Goal: Navigation & Orientation: Find specific page/section

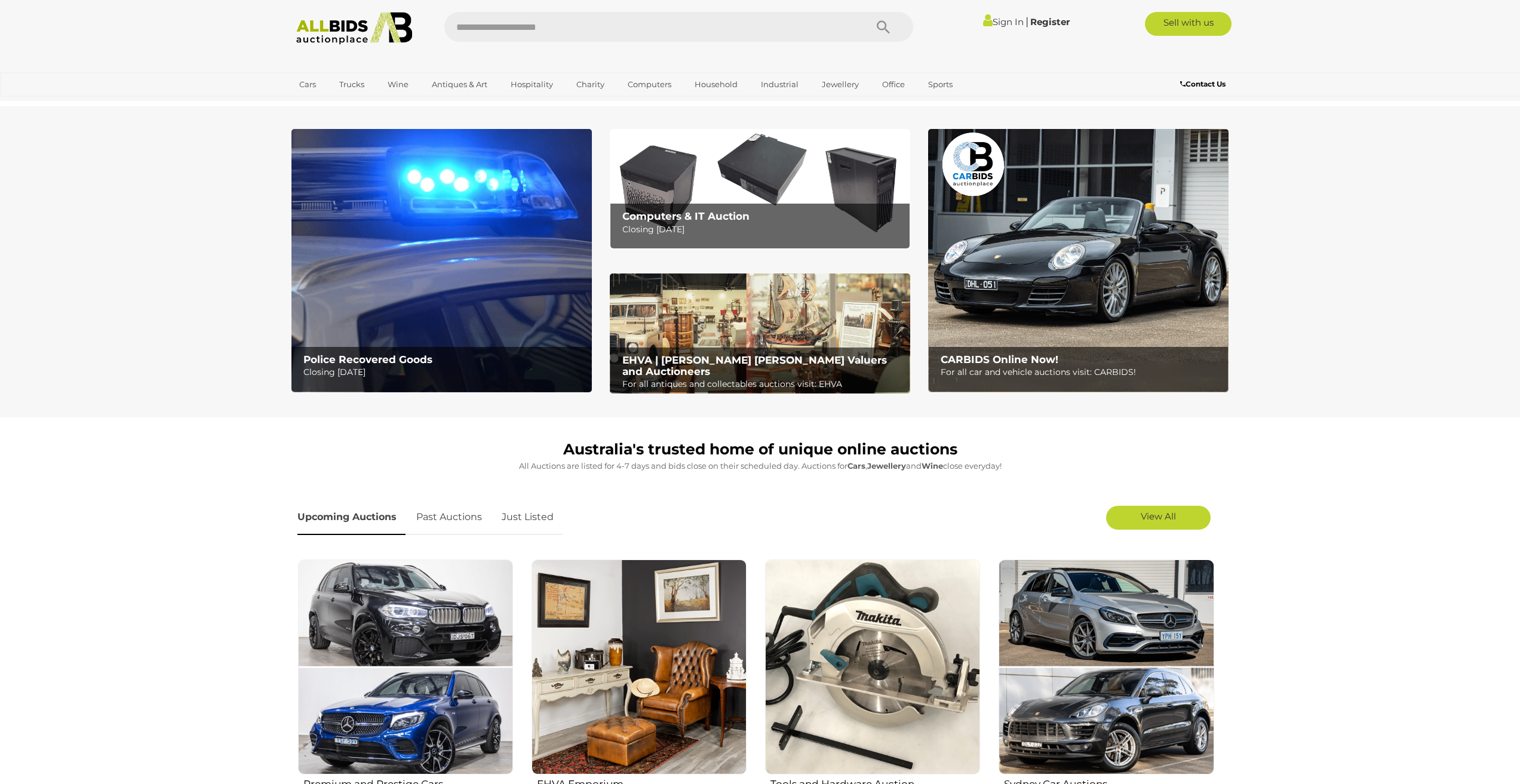
click at [372, 365] on p "Closing Tuesday 16th September" at bounding box center [444, 372] width 281 height 15
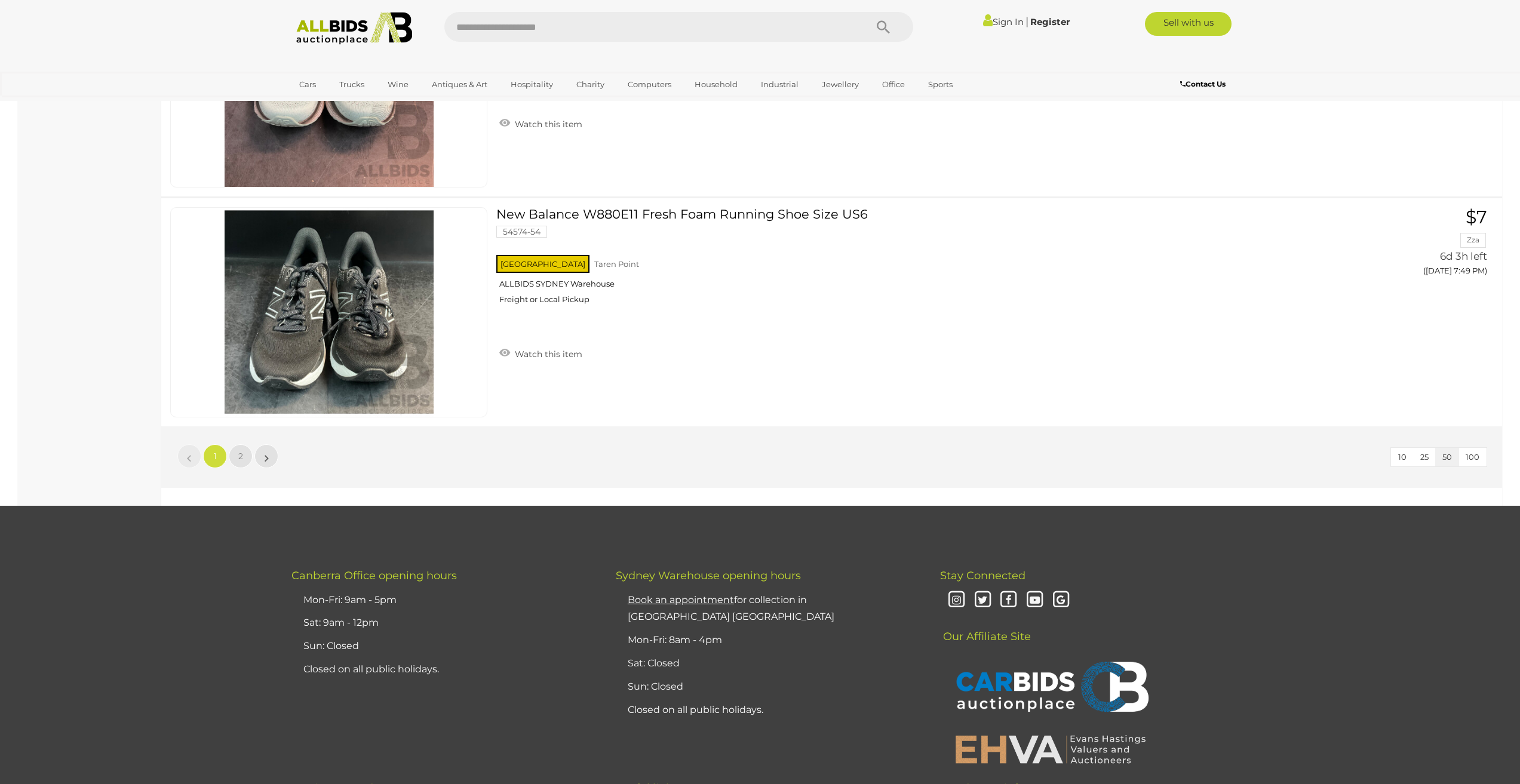
scroll to position [11343, 0]
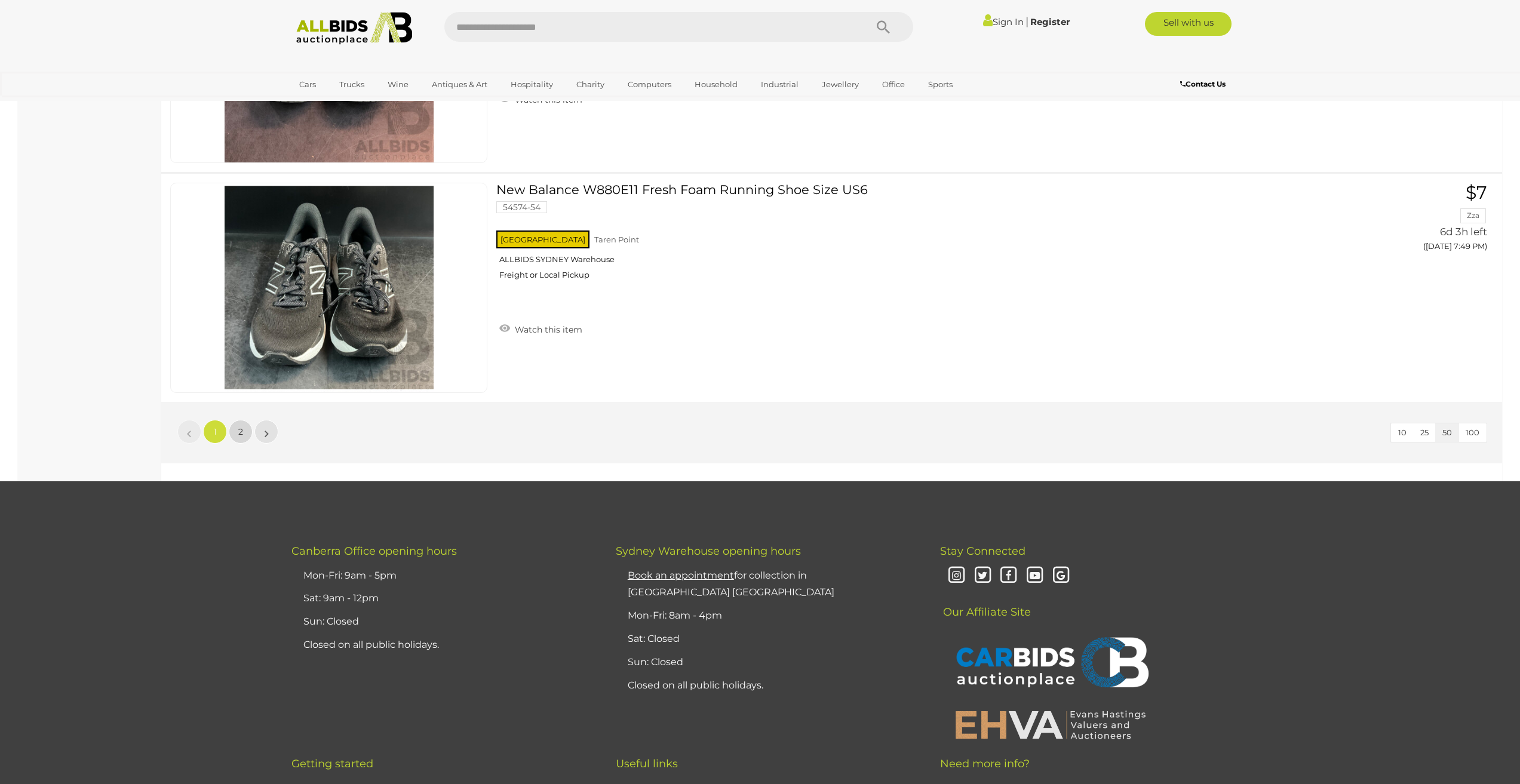
click at [247, 431] on link "2" at bounding box center [241, 431] width 24 height 24
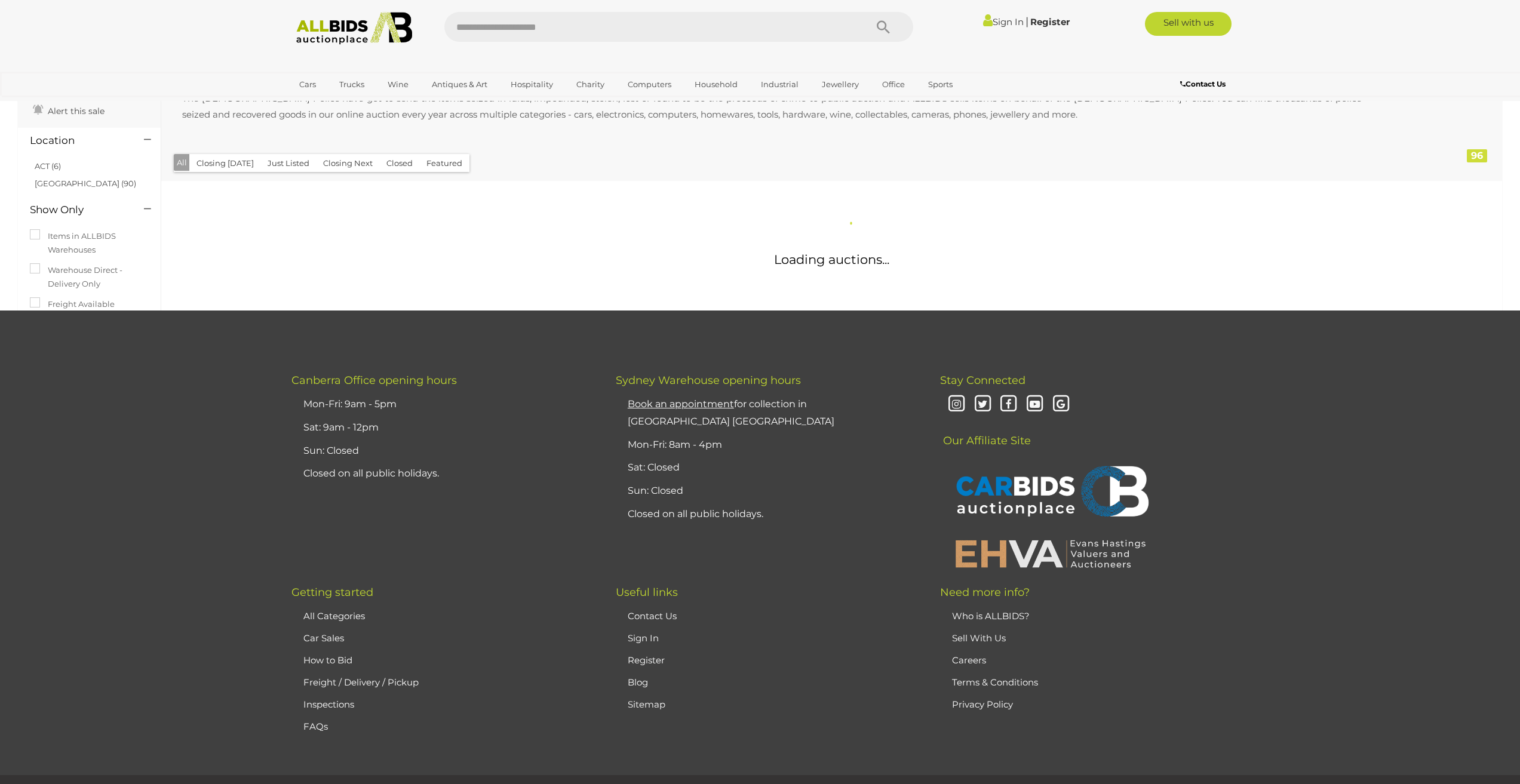
scroll to position [0, 0]
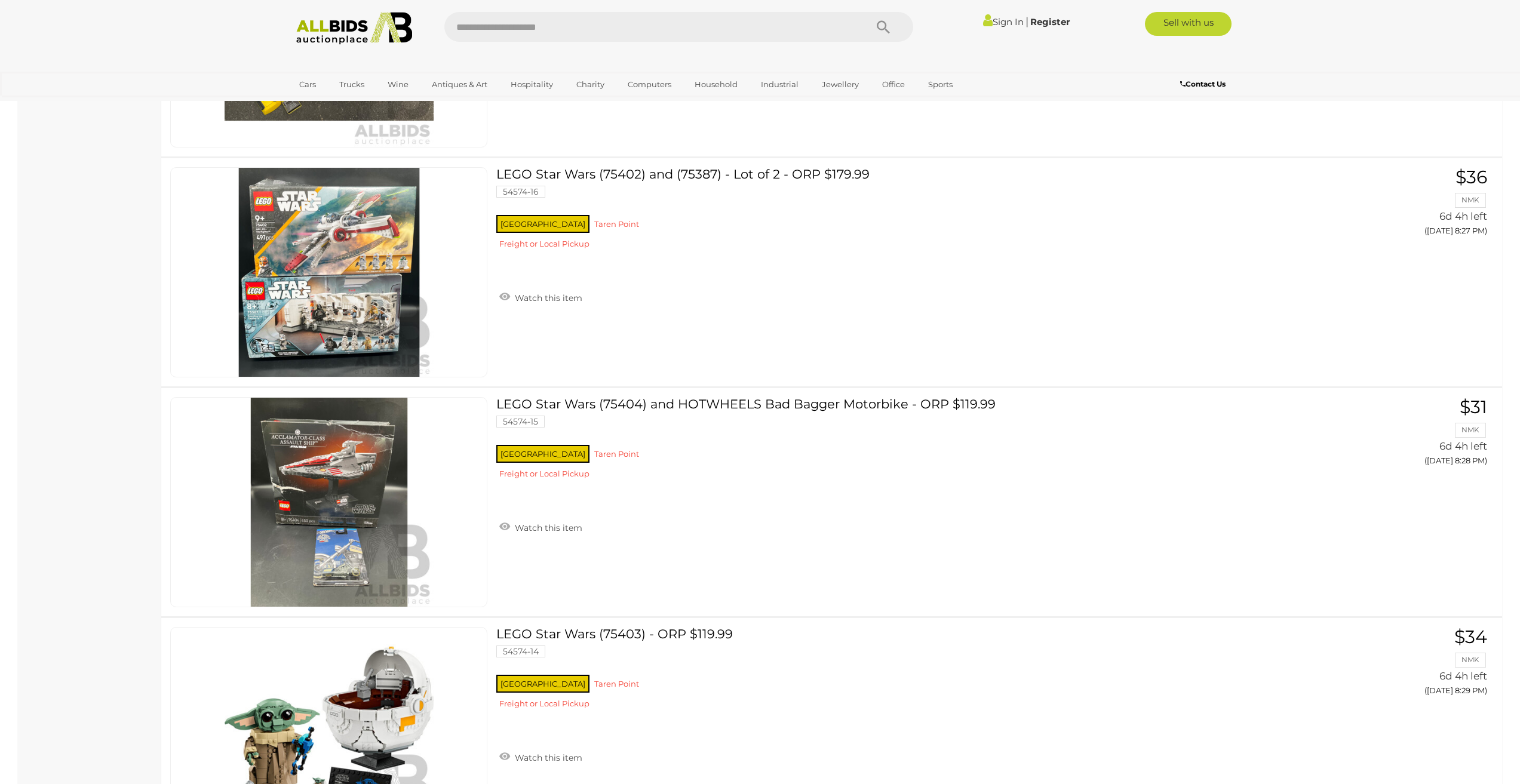
scroll to position [9950, 0]
